Goal: Find specific page/section: Find specific page/section

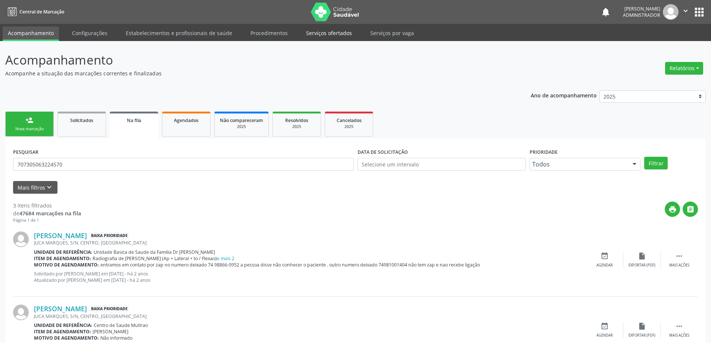
click at [329, 32] on link "Serviços ofertados" at bounding box center [329, 32] width 56 height 13
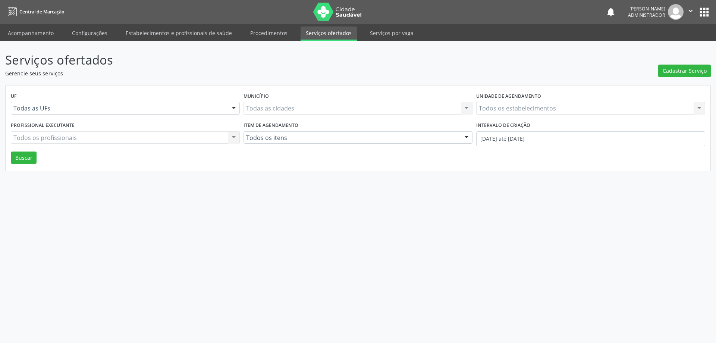
click at [529, 109] on div "Todos os estabelecimentos Todos os estabelecimentos Nenhum resultado encontrado…" at bounding box center [590, 108] width 229 height 13
